Goal: Check status: Check status

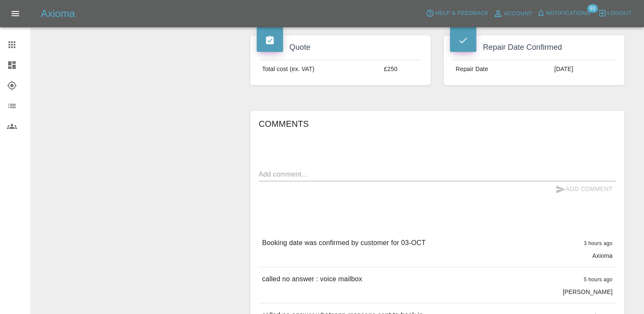
click at [17, 48] on div at bounding box center [19, 45] width 24 height 10
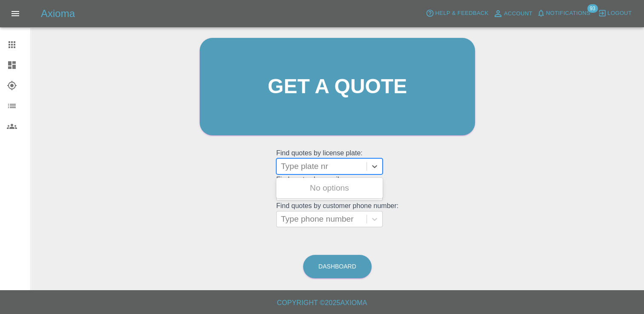
click at [331, 169] on div at bounding box center [321, 166] width 81 height 12
paste input "DU74WNH"
type input "DU74WNH"
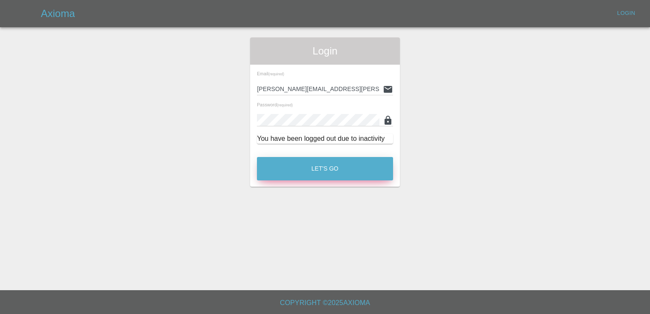
click at [326, 167] on button "Let's Go" at bounding box center [325, 168] width 136 height 23
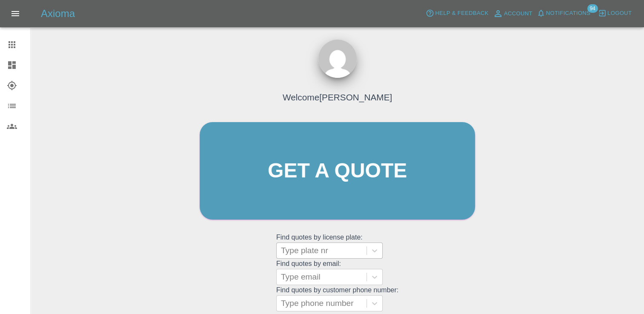
click at [309, 249] on div at bounding box center [321, 251] width 81 height 12
paste input "DU74WNH"
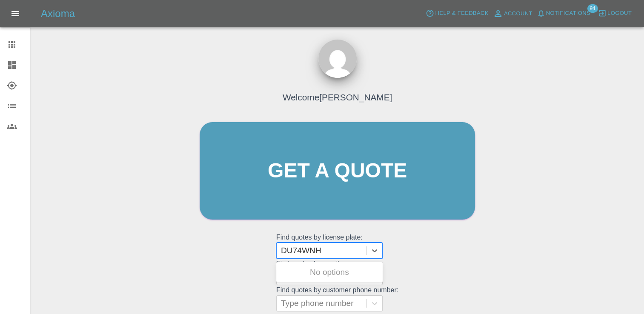
type input "DU74WNH"
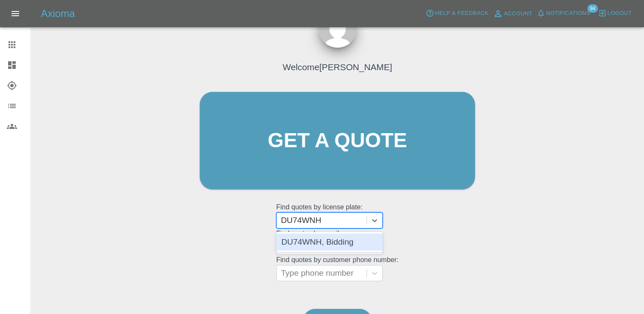
scroll to position [43, 0]
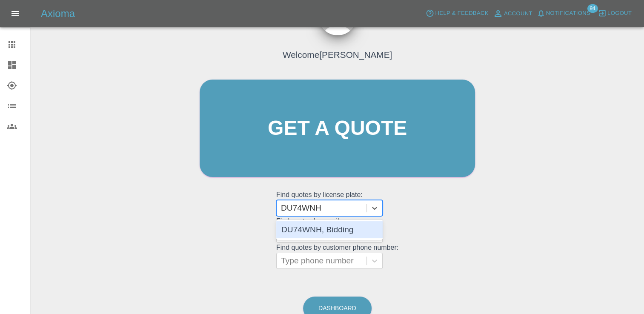
click at [327, 228] on div "DU74WNH, Bidding" at bounding box center [329, 229] width 106 height 17
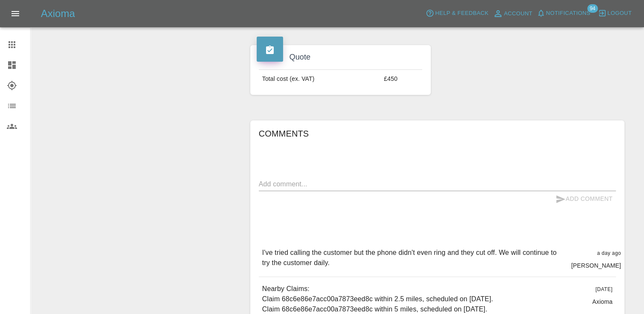
scroll to position [281, 0]
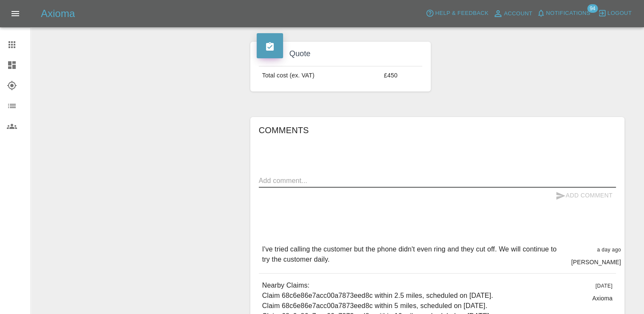
click at [339, 180] on textarea at bounding box center [437, 181] width 357 height 10
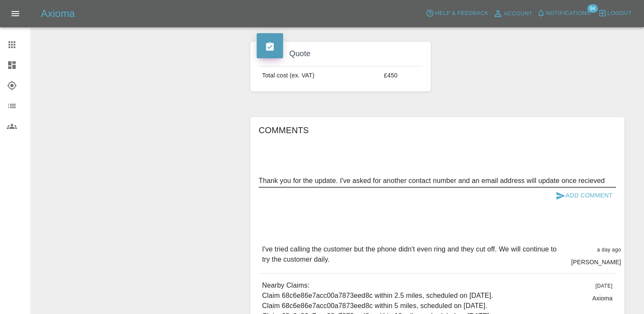
type textarea "Thank you for the update. I've asked for another contact number and an email ad…"
click at [592, 193] on button "Add Comment" at bounding box center [584, 196] width 64 height 16
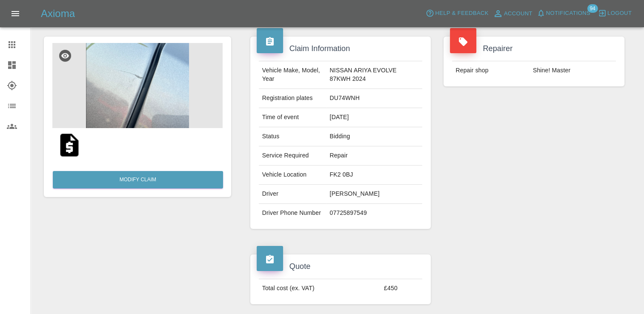
click at [14, 43] on icon at bounding box center [12, 44] width 7 height 7
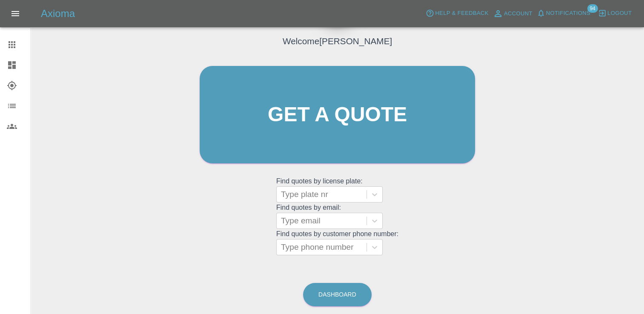
scroll to position [68, 0]
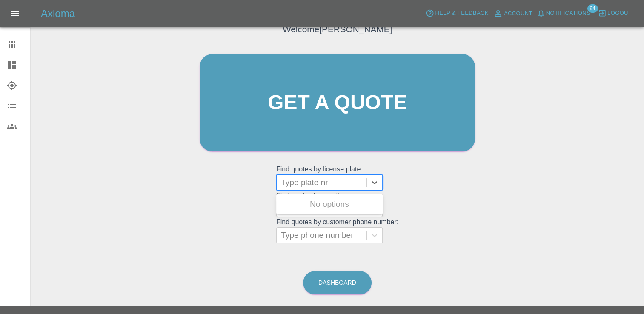
click at [319, 186] on div at bounding box center [321, 183] width 81 height 12
paste input "DT25WYA"
type input "DT25WYA"
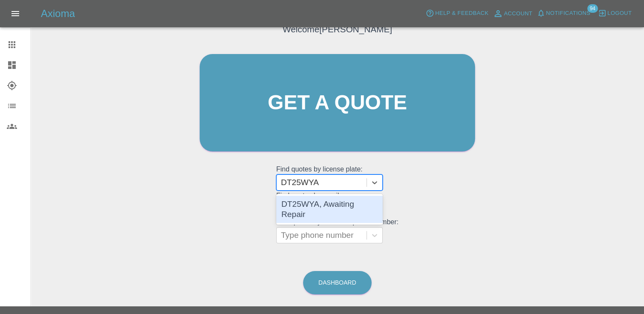
click at [337, 205] on div "DT25WYA, Awaiting Repair" at bounding box center [329, 209] width 106 height 27
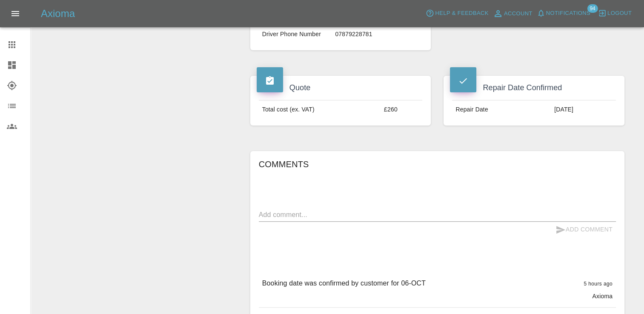
scroll to position [340, 0]
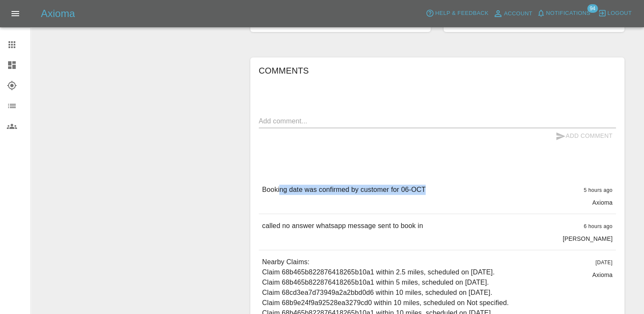
drag, startPoint x: 281, startPoint y: 193, endPoint x: 477, endPoint y: 190, distance: 195.8
click at [477, 190] on div "Booking date was confirmed by customer for 06-[DATE] hours ago Axioma" at bounding box center [437, 196] width 357 height 36
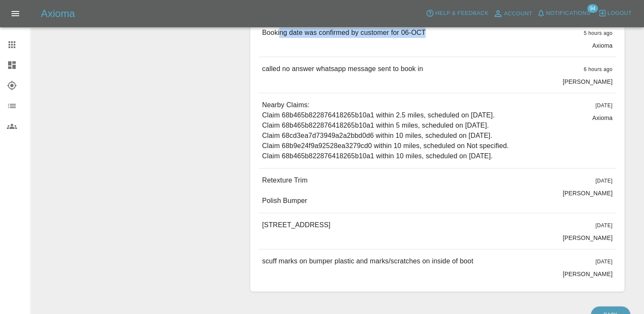
scroll to position [542, 0]
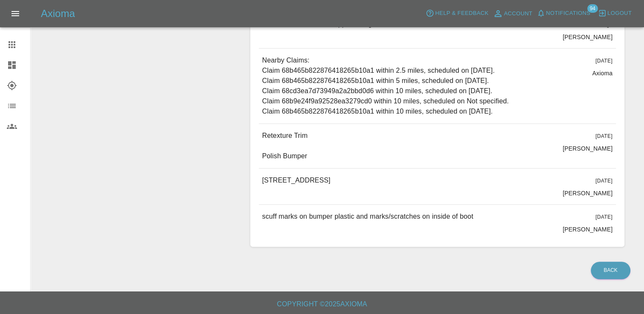
drag, startPoint x: 262, startPoint y: 132, endPoint x: 320, endPoint y: 151, distance: 60.4
click at [320, 151] on div "Retexture Trim Polish Bumper [DATE] [PERSON_NAME]" at bounding box center [437, 146] width 357 height 44
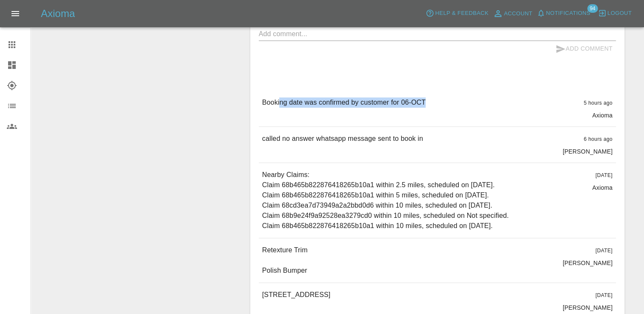
scroll to position [329, 0]
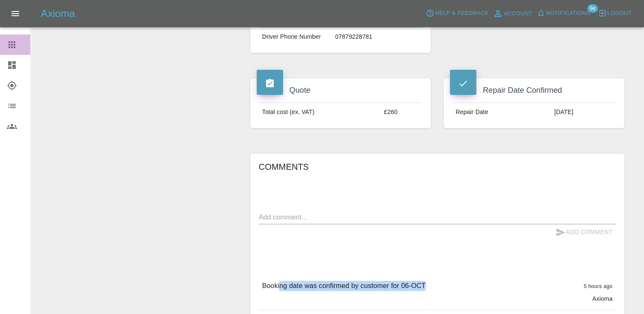
click at [11, 40] on icon at bounding box center [12, 45] width 10 height 10
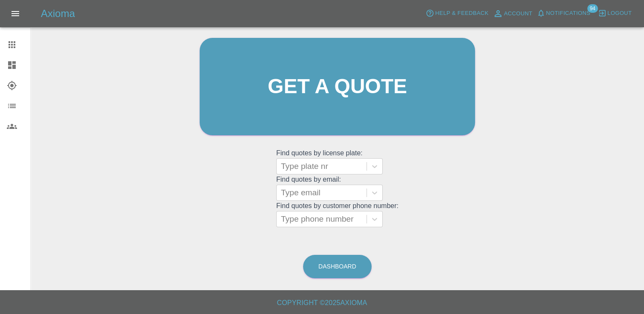
scroll to position [84, 0]
click at [322, 166] on div at bounding box center [321, 166] width 81 height 12
paste input "DU75YDG"
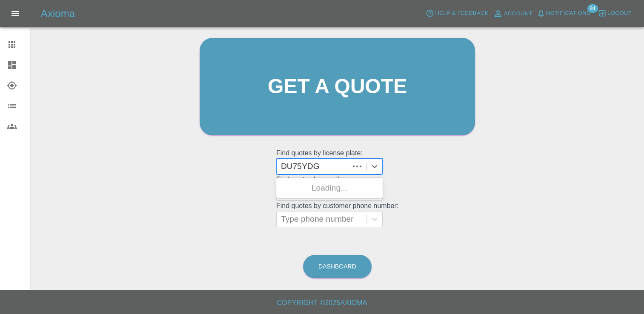
type input "DU75YDG"
click at [325, 192] on div "DU75YDG, Awaiting Repair" at bounding box center [329, 193] width 106 height 27
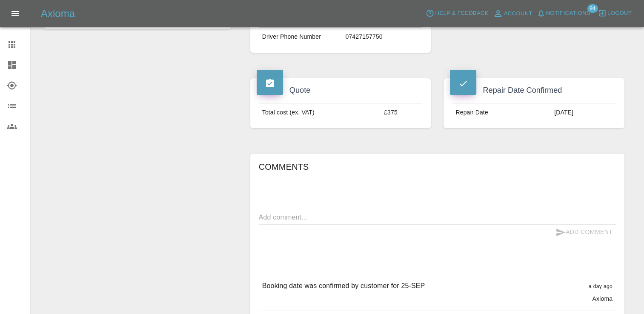
scroll to position [255, 0]
